Goal: Information Seeking & Learning: Learn about a topic

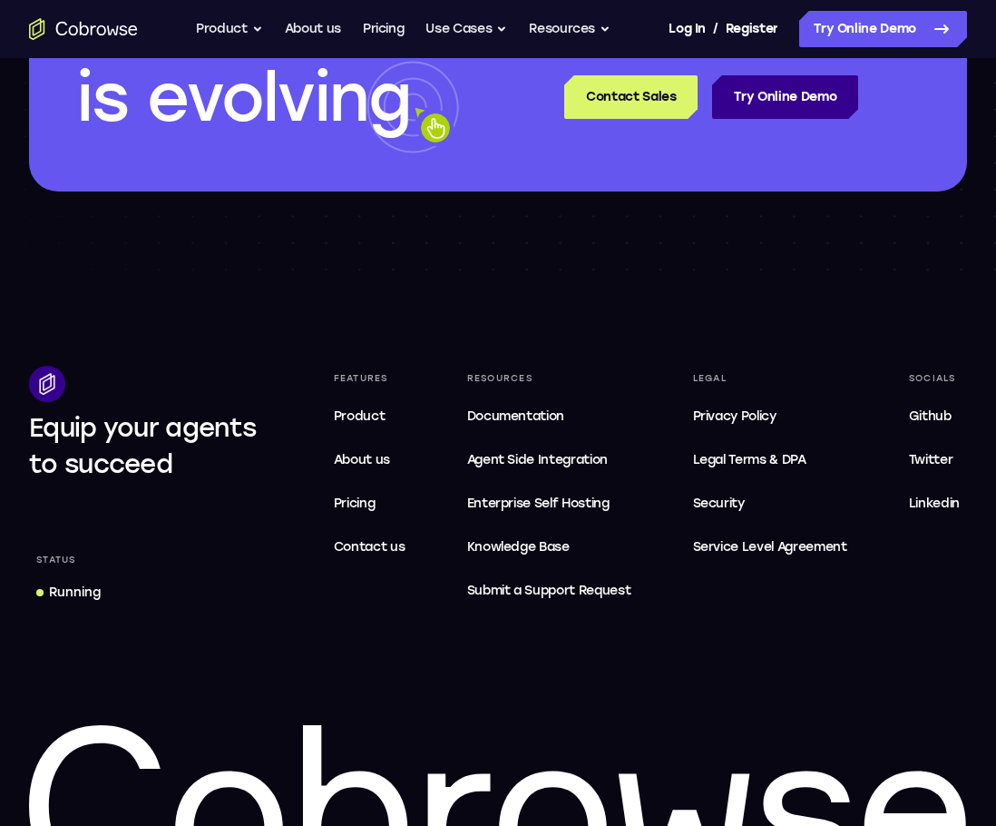
scroll to position [5625, 0]
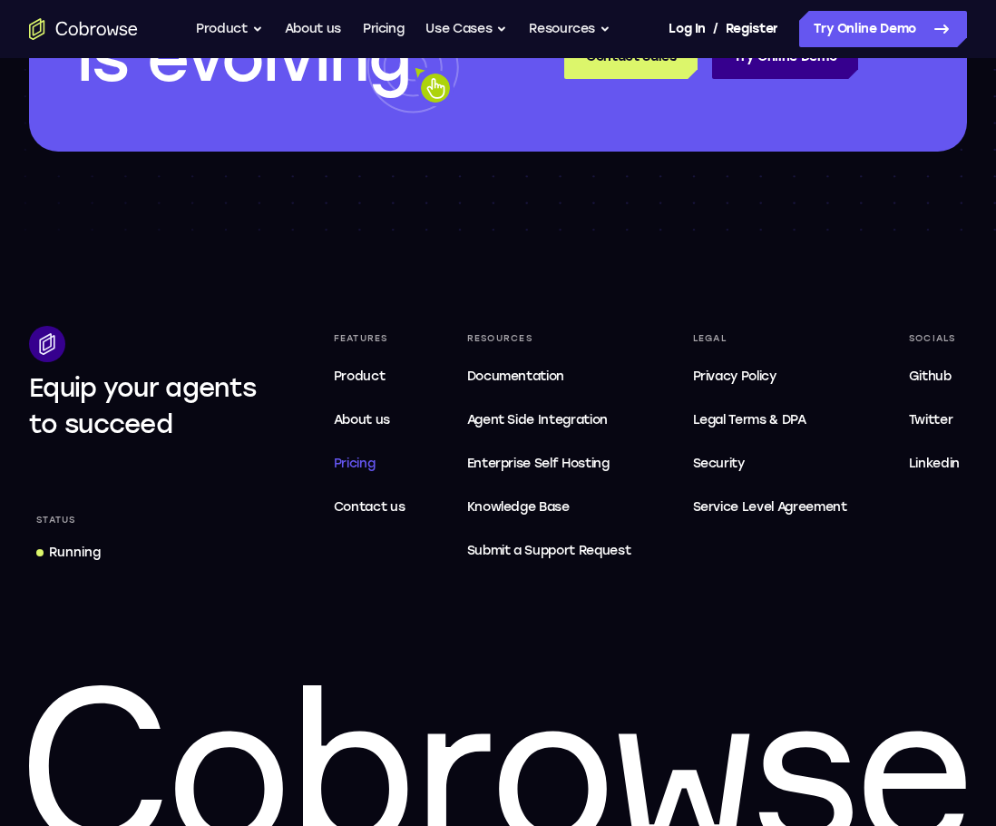
click at [353, 456] on span "Pricing" at bounding box center [355, 462] width 42 height 15
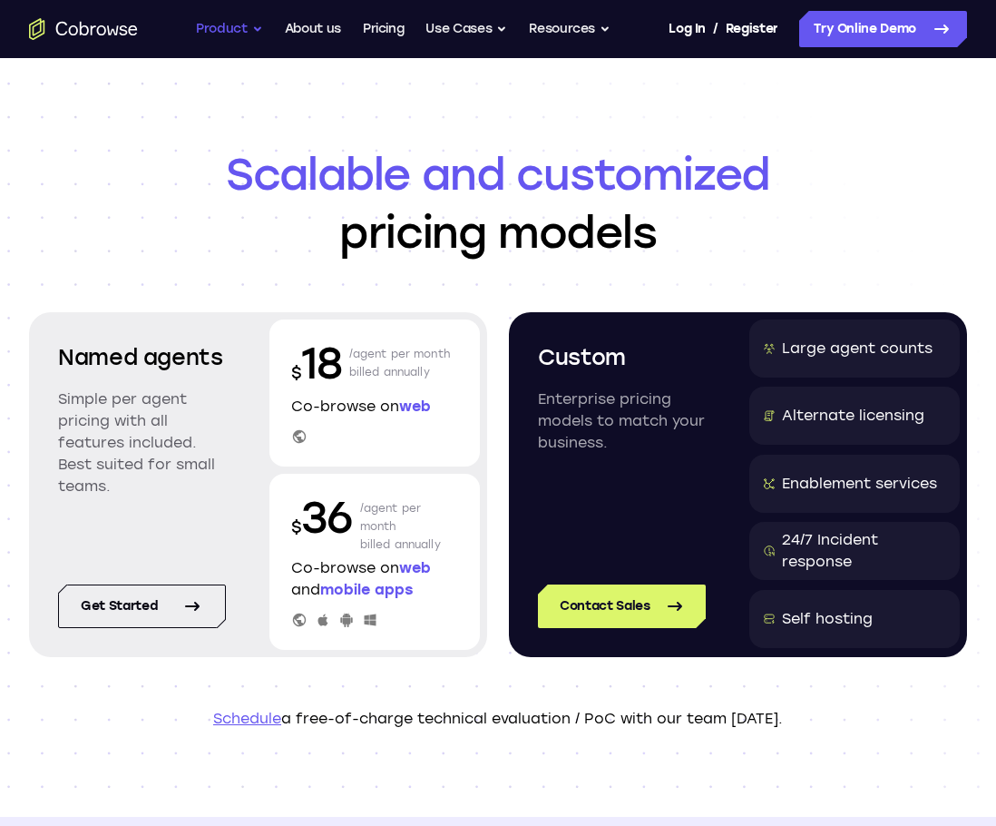
click at [249, 28] on button "Product" at bounding box center [229, 29] width 67 height 36
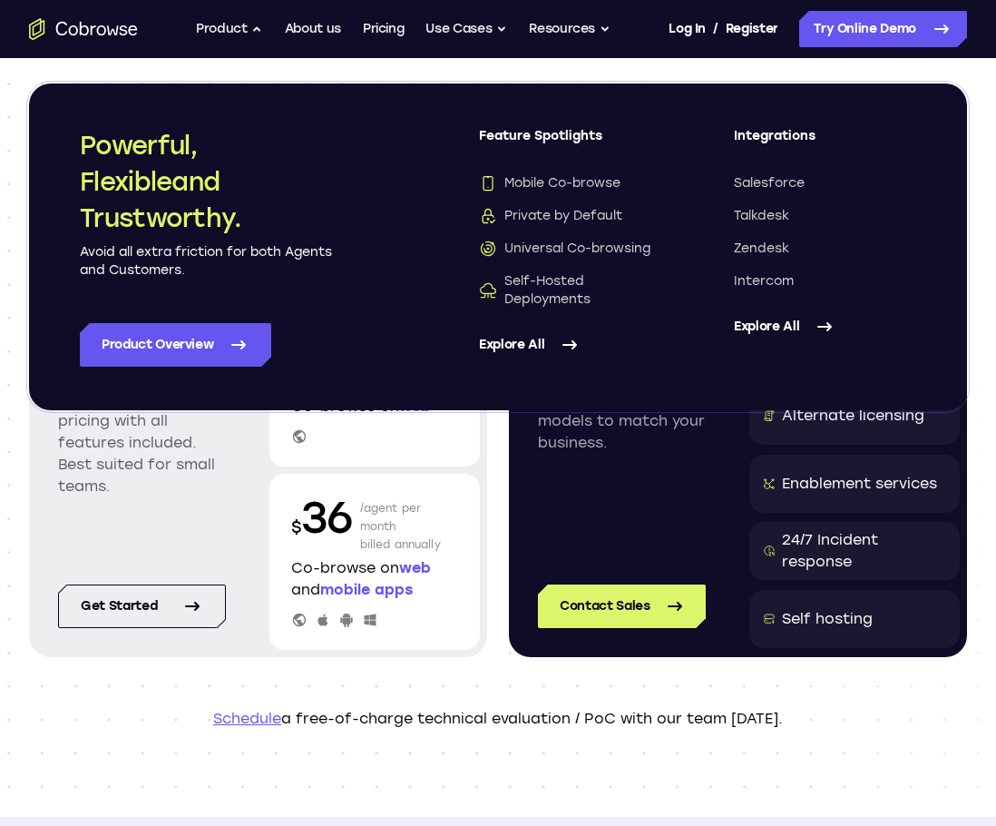
click at [122, 724] on p "Schedule a free-of-charge technical evaluation / PoC with our team today." at bounding box center [498, 719] width 938 height 22
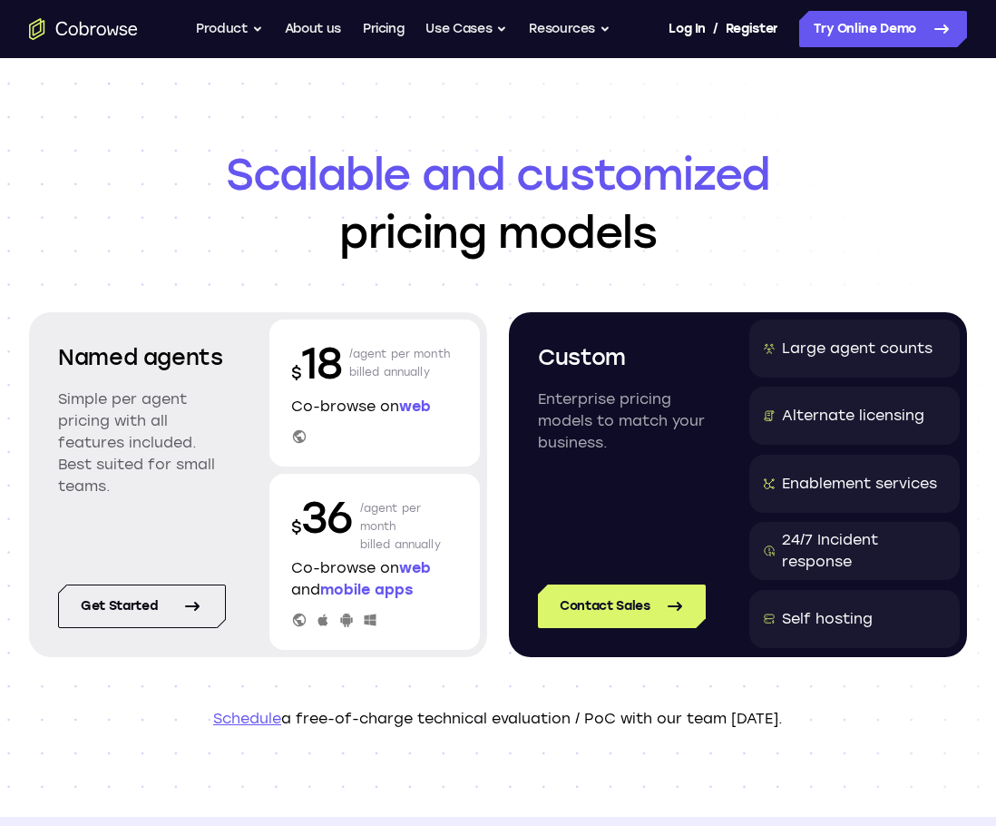
click at [86, 24] on icon "Go to the home page" at bounding box center [83, 29] width 109 height 22
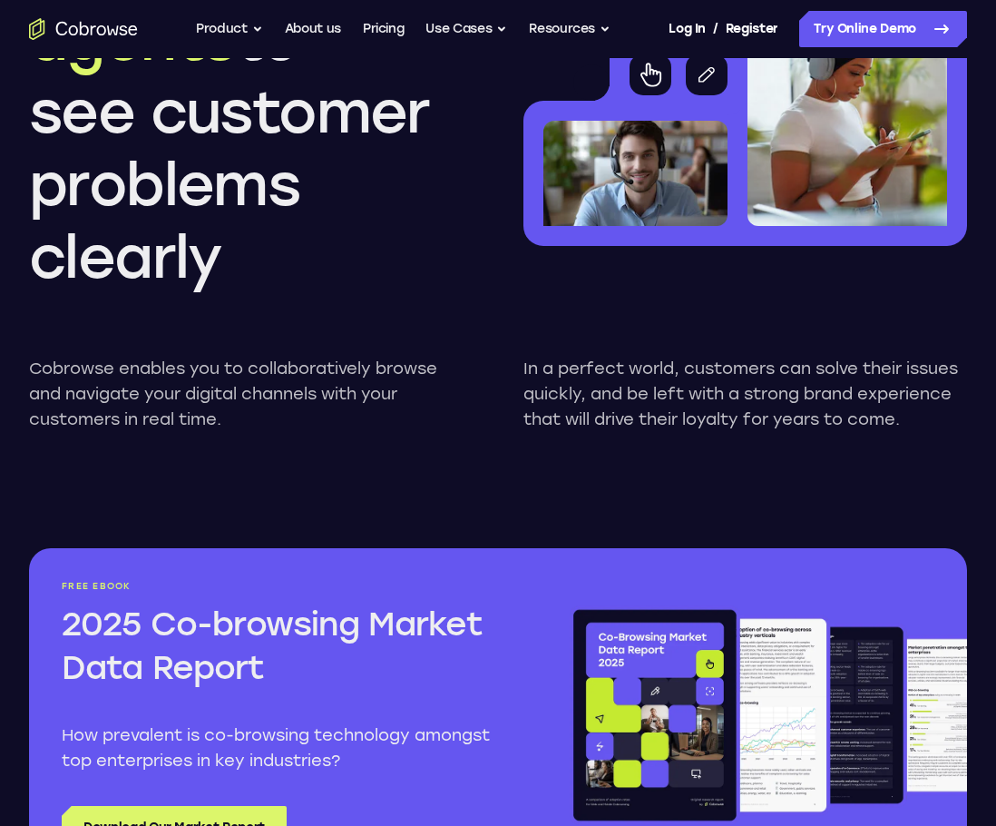
scroll to position [2893, 0]
